Goal: Book appointment/travel/reservation

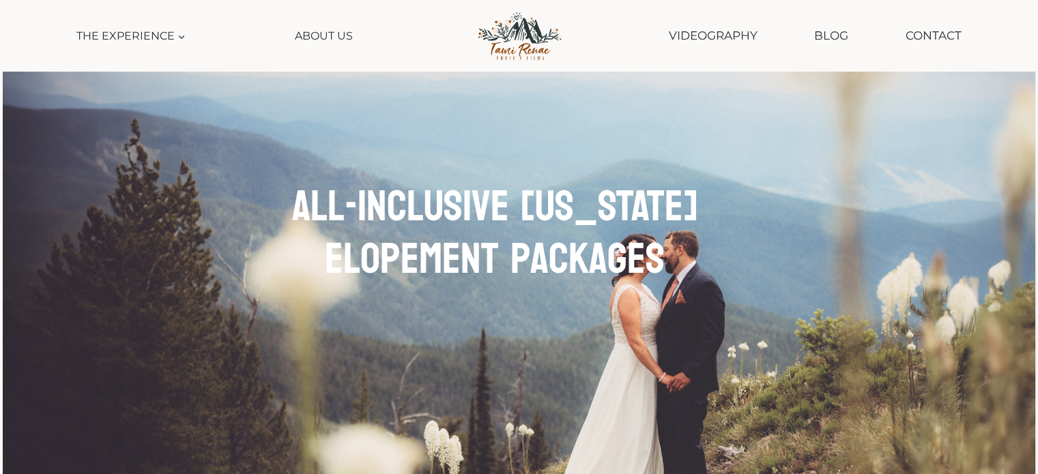
click at [305, 335] on div "All-Inclusive [US_STATE] Elopement Packages" at bounding box center [495, 310] width 436 height 258
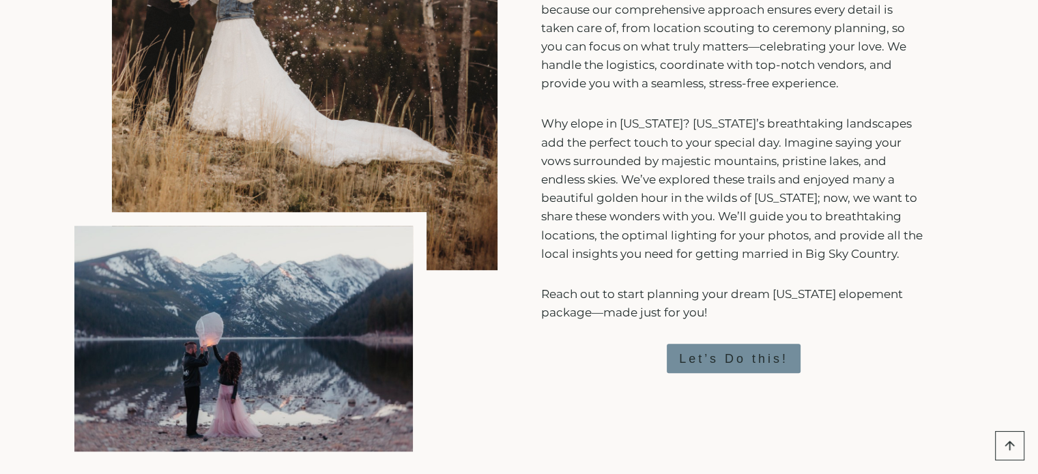
scroll to position [877, 0]
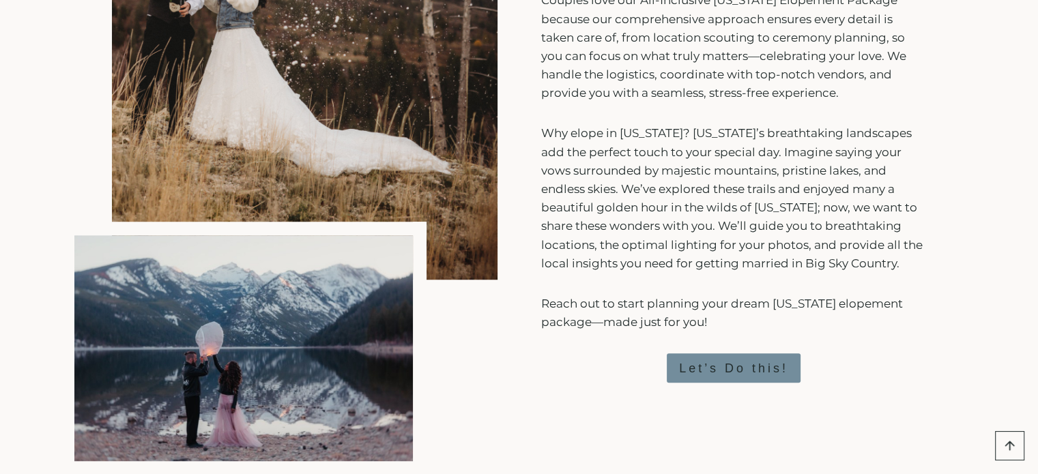
click at [731, 361] on span "Let’s Do this!" at bounding box center [733, 369] width 109 height 20
click at [720, 369] on span "Let’s Do this!" at bounding box center [733, 369] width 109 height 20
click at [751, 366] on span "Let’s Do this!" at bounding box center [733, 369] width 109 height 20
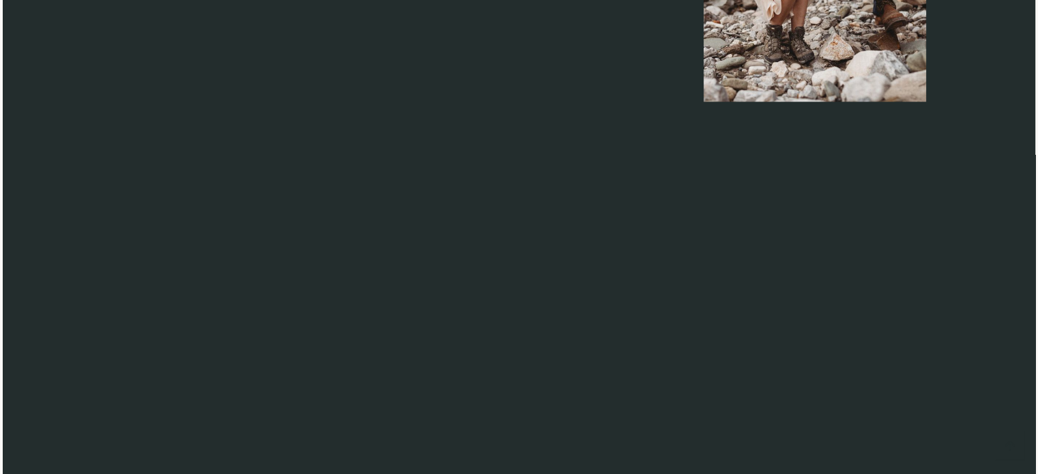
scroll to position [6347, 0]
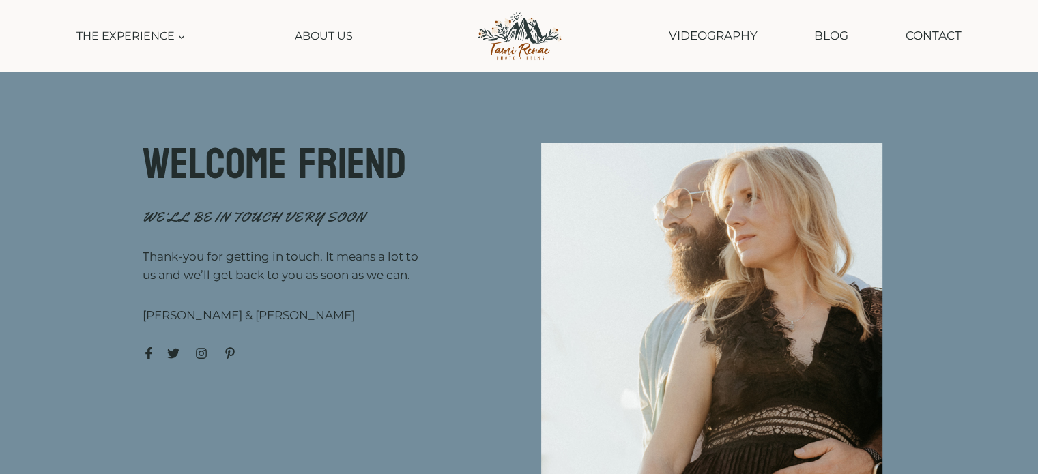
click at [510, 43] on img at bounding box center [519, 36] width 113 height 57
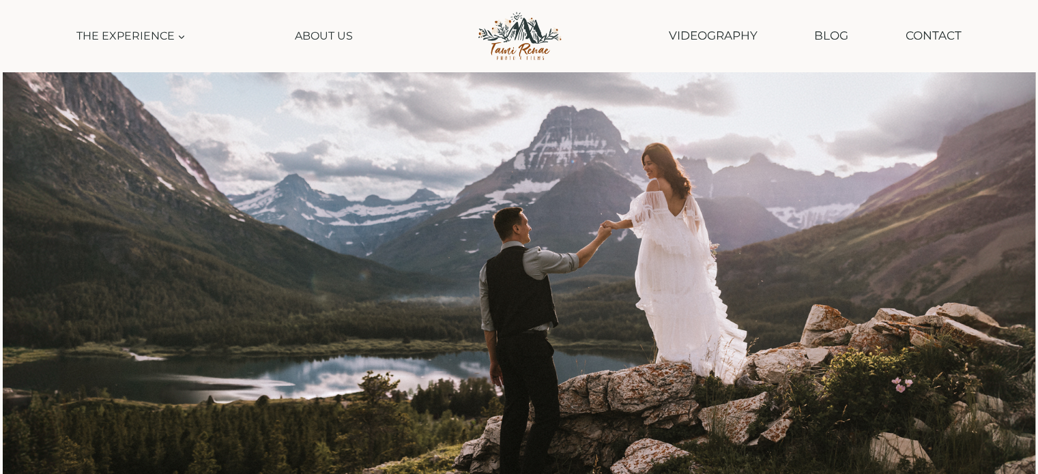
click at [109, 35] on button "Child menu of The Experience" at bounding box center [131, 35] width 122 height 31
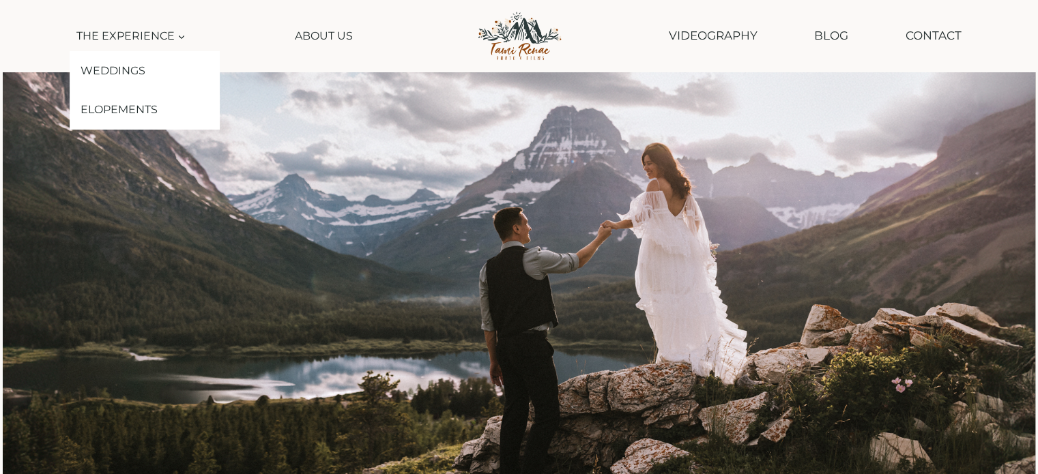
click at [119, 106] on link "Elopements" at bounding box center [145, 110] width 150 height 40
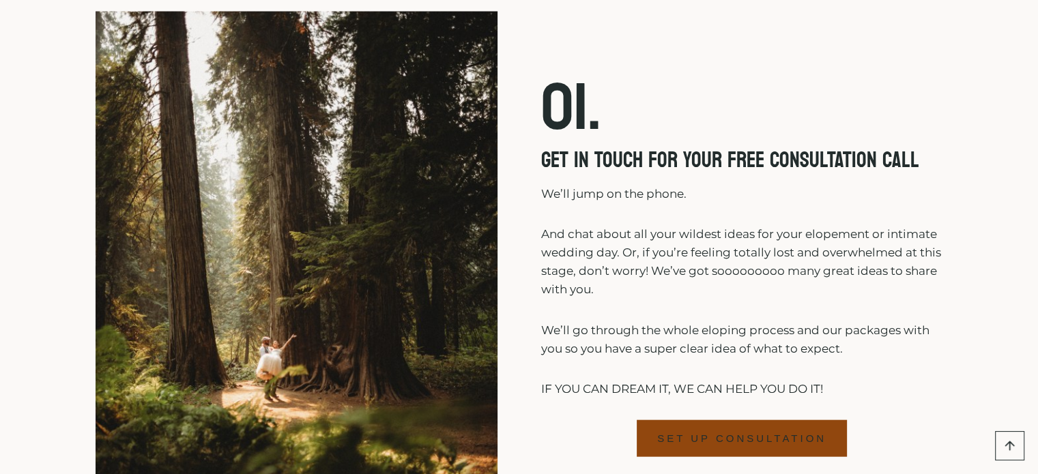
scroll to position [2982, 0]
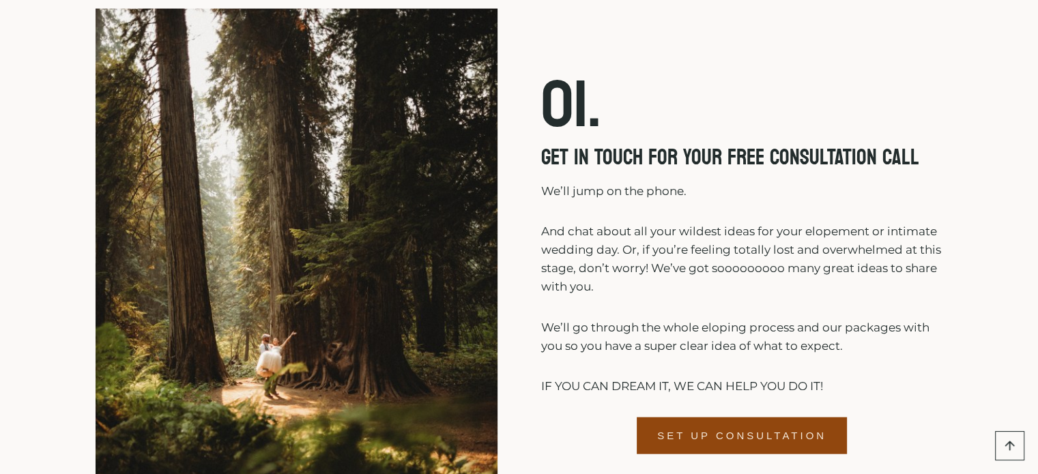
click at [715, 428] on span "SET UP CONSULTATION" at bounding box center [741, 436] width 169 height 16
